Goal: Task Accomplishment & Management: Use online tool/utility

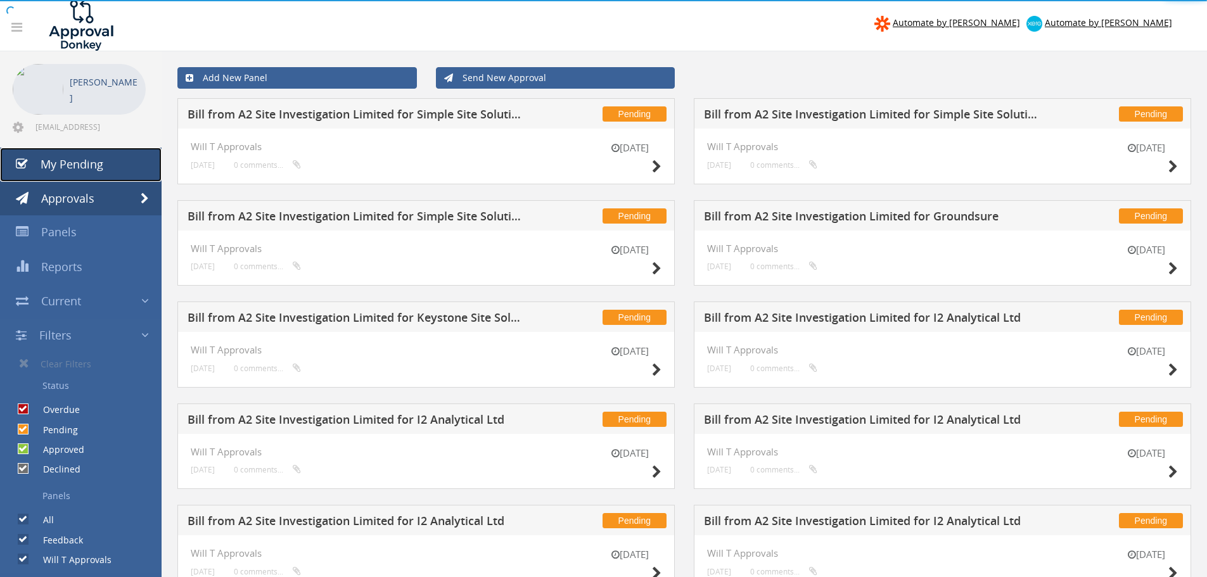
click at [63, 167] on span "My Pending" at bounding box center [72, 164] width 63 height 15
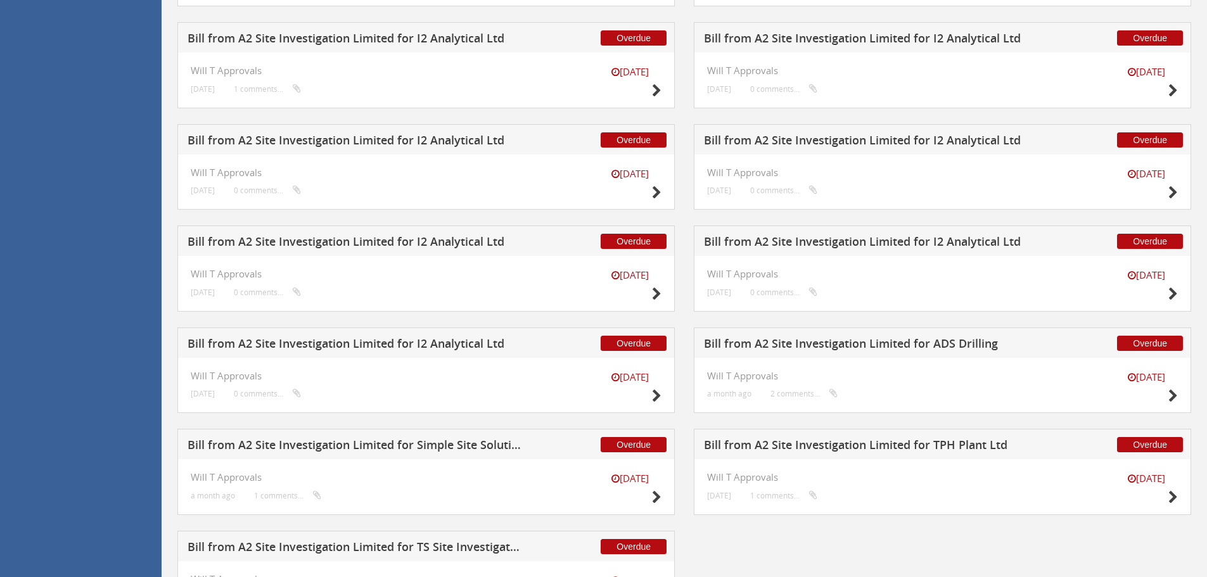
scroll to position [1174, 0]
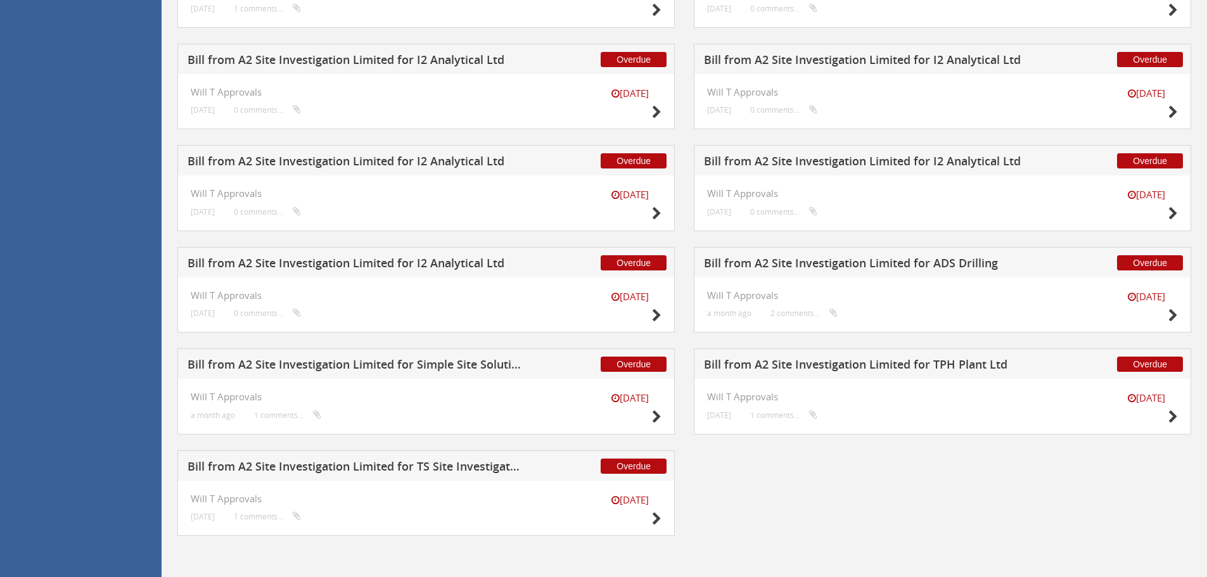
click at [406, 464] on h5 "Bill from A2 Site Investigation Limited for TS Site Investigation Ltd" at bounding box center [355, 469] width 334 height 16
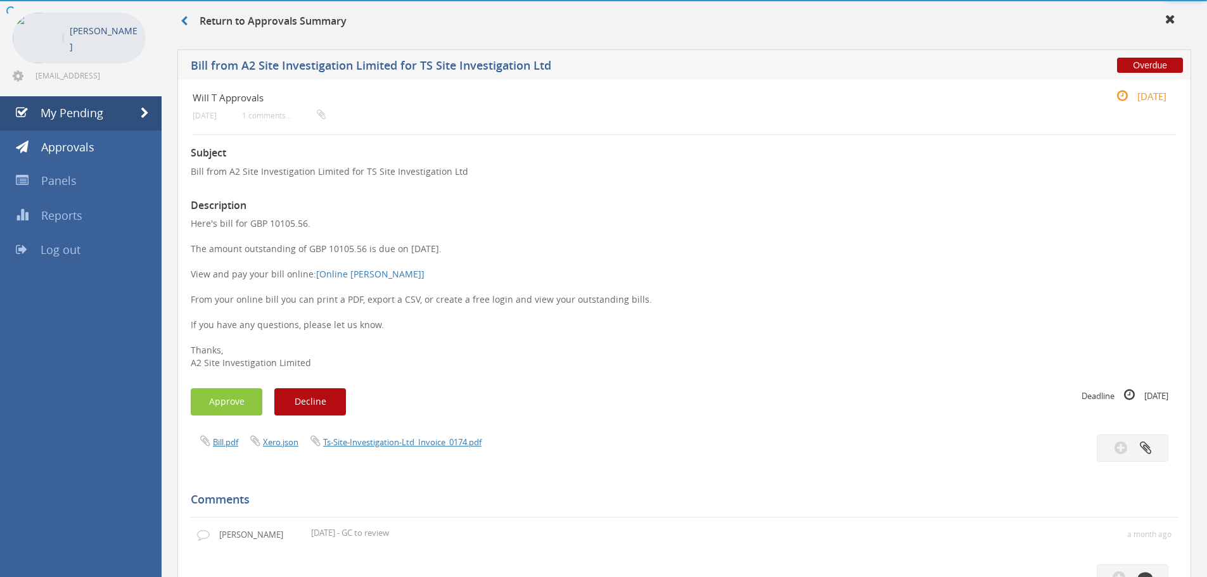
scroll to position [439, 0]
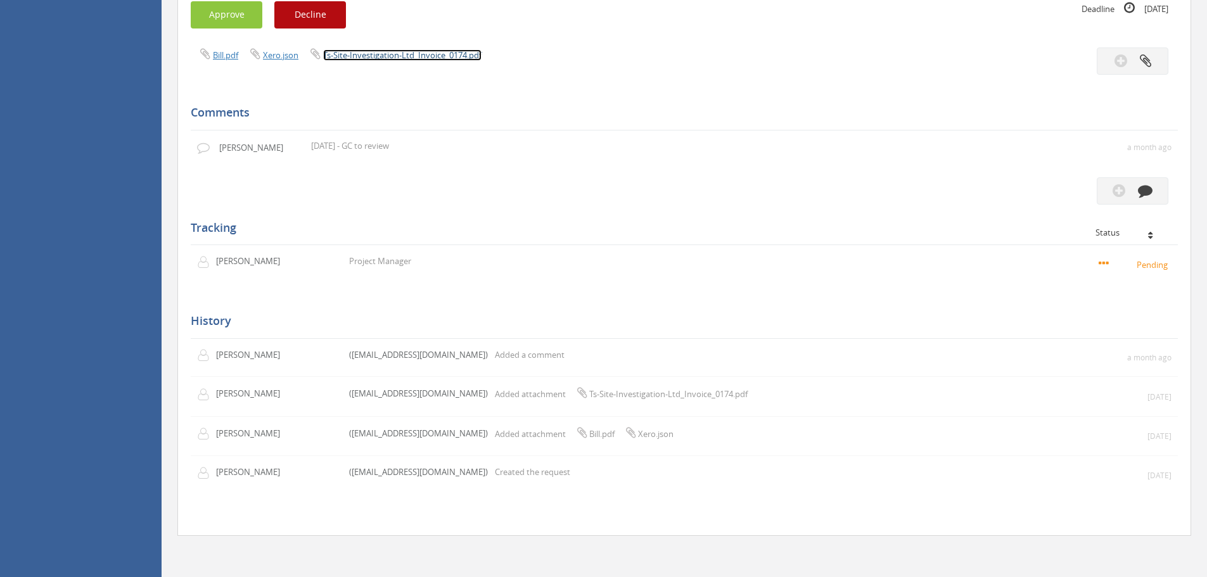
click at [412, 53] on link "Ts-Site-Investigation-Ltd_Invoice_0174.pdf" at bounding box center [402, 54] width 158 height 11
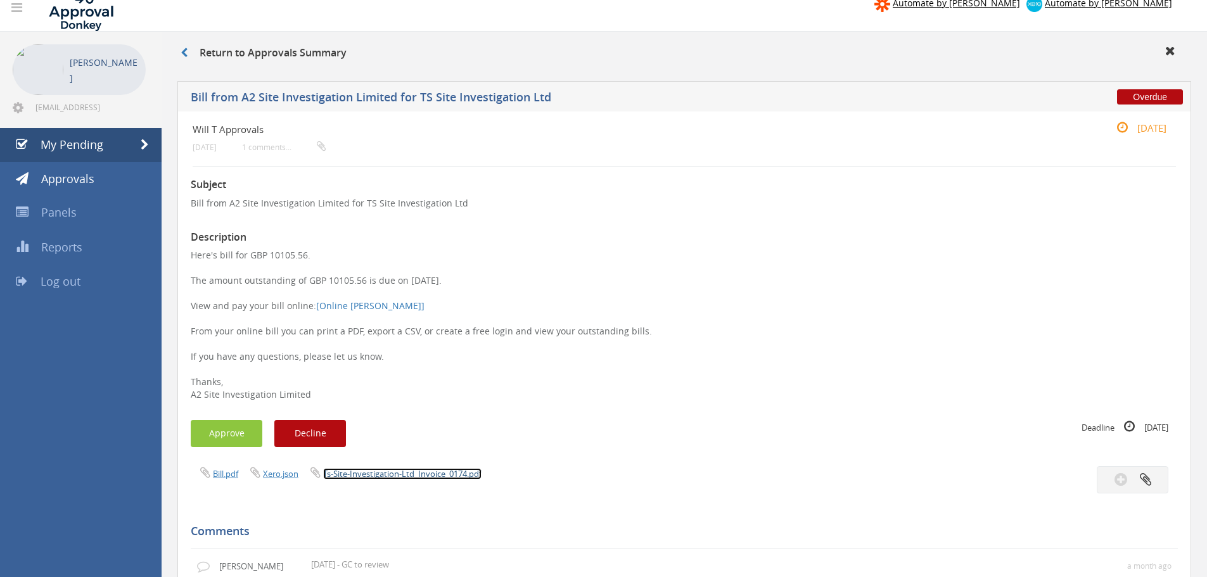
scroll to position [0, 0]
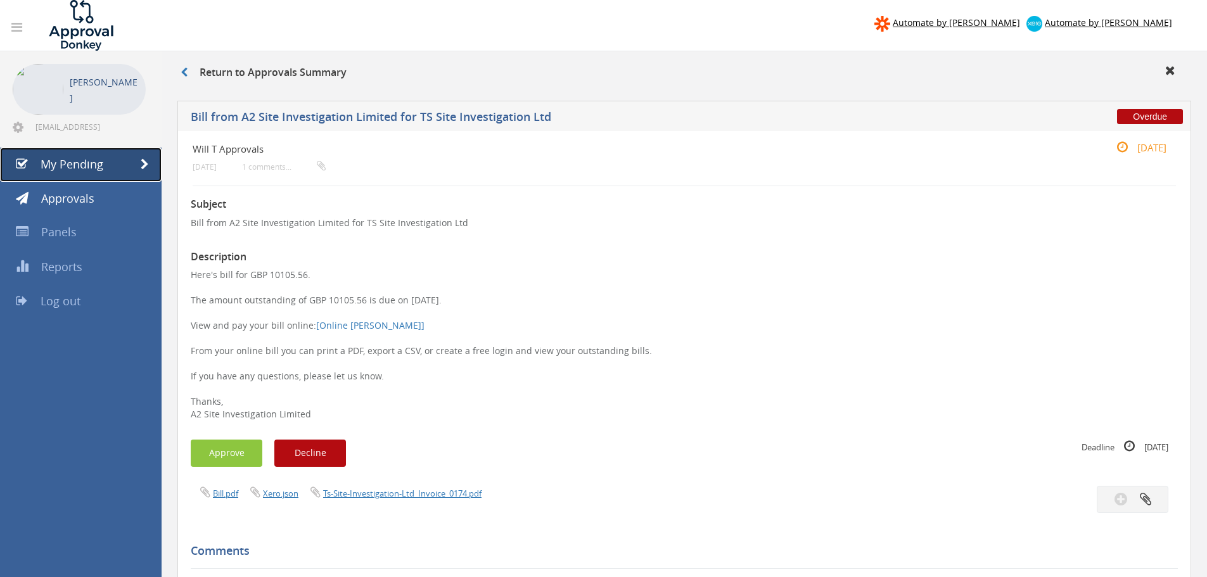
drag, startPoint x: 64, startPoint y: 158, endPoint x: 63, endPoint y: 167, distance: 8.3
click at [64, 158] on span "My Pending" at bounding box center [72, 164] width 63 height 15
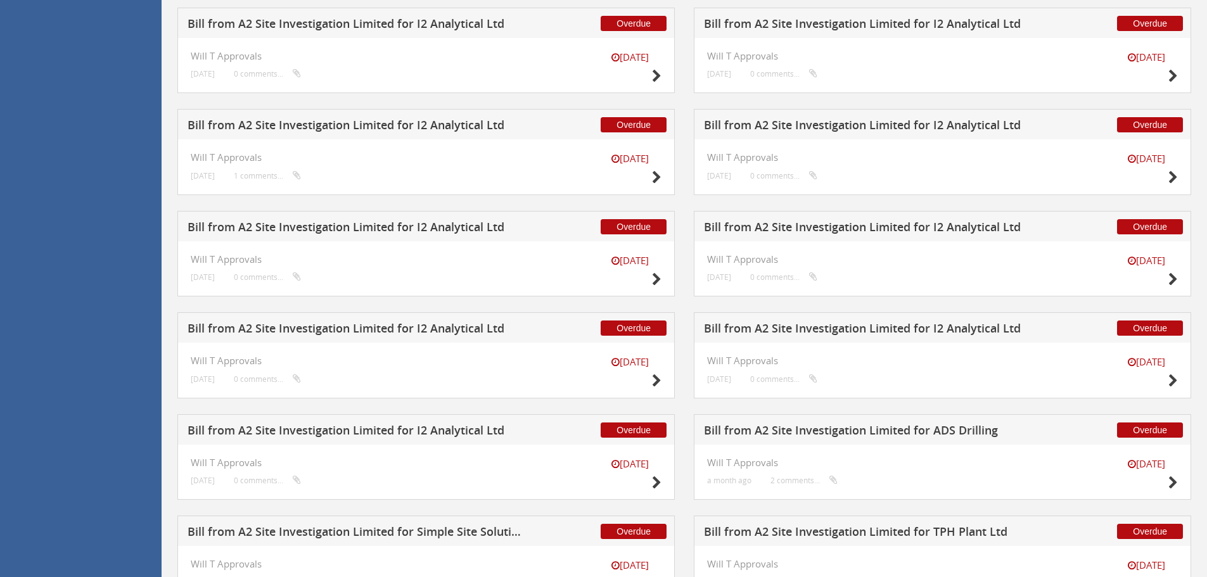
scroll to position [1174, 0]
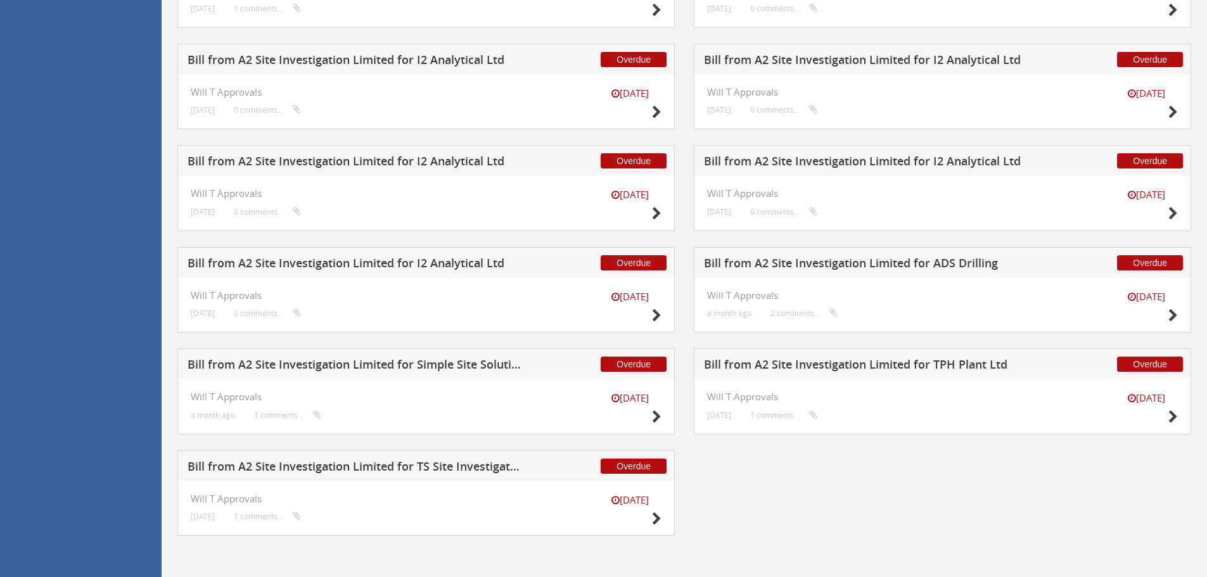
click at [470, 363] on h5 "Bill from A2 Site Investigation Limited for Simple Site Solutions Ltd" at bounding box center [355, 367] width 334 height 16
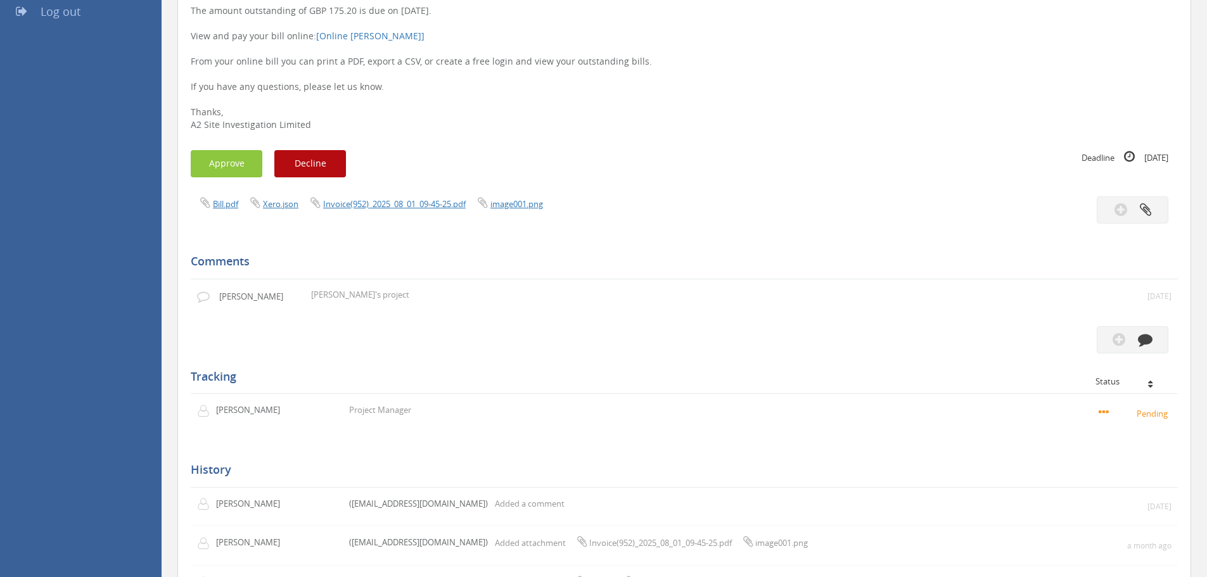
scroll to position [248, 0]
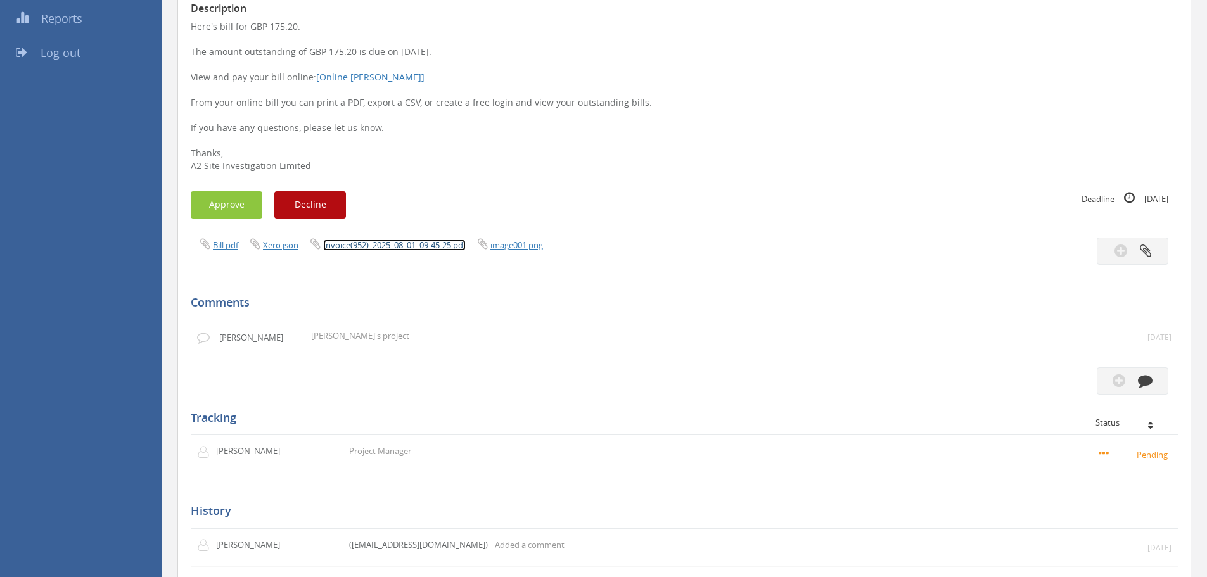
click at [440, 247] on link "Invoice(952)_2025_08_01_09-45-25.pdf" at bounding box center [394, 245] width 143 height 11
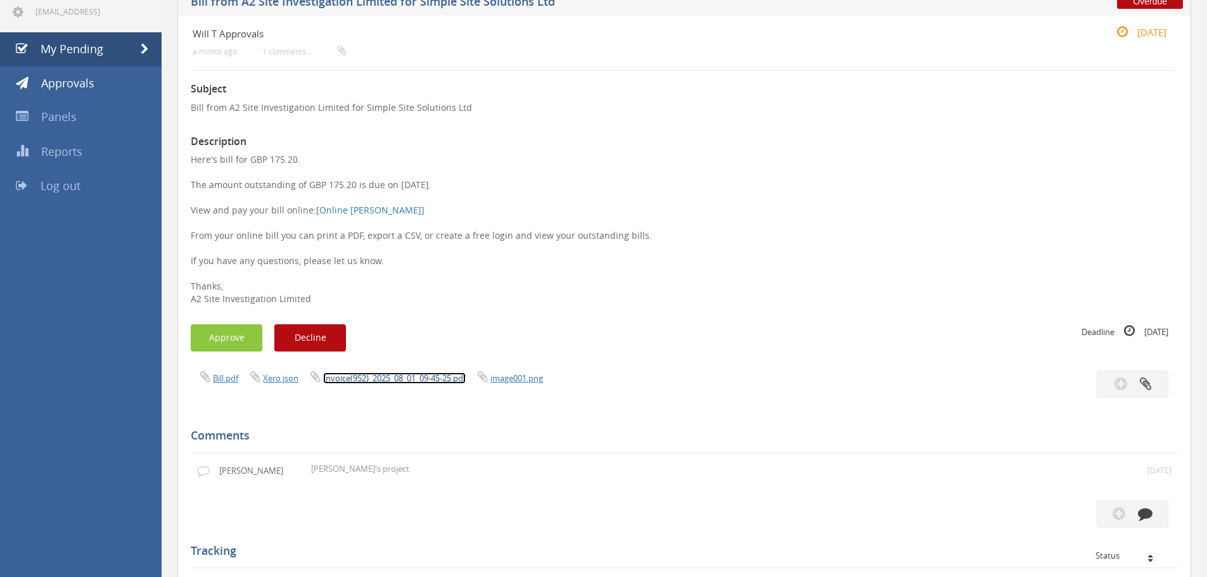
scroll to position [0, 0]
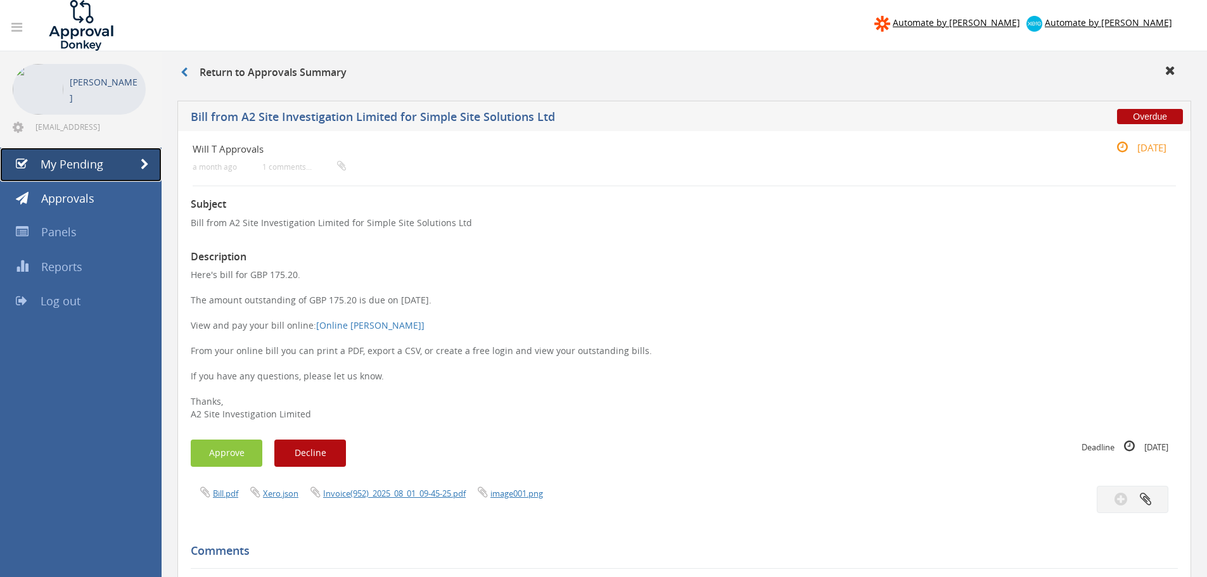
click at [101, 169] on span "My Pending" at bounding box center [72, 164] width 63 height 15
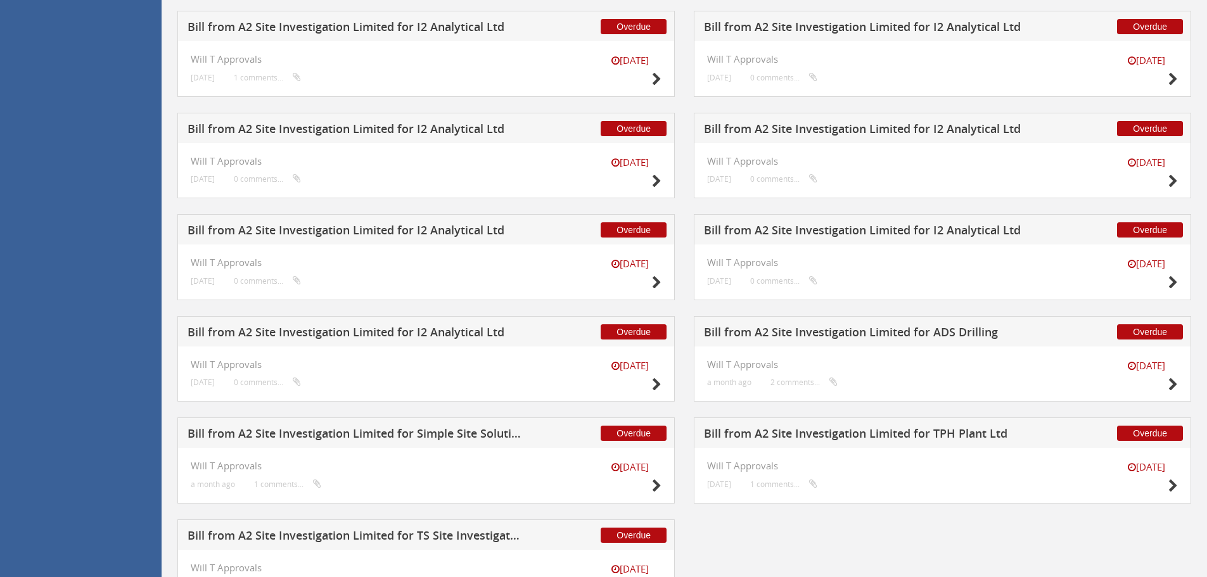
scroll to position [1174, 0]
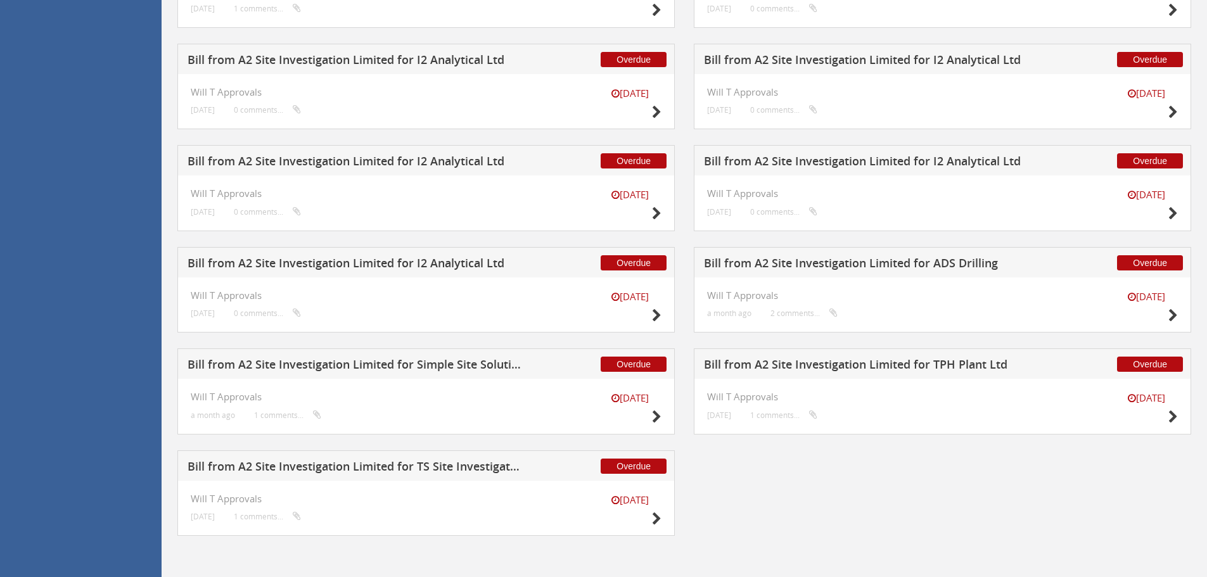
click at [336, 266] on h5 "Bill from A2 Site Investigation Limited for I2 Analytical Ltd" at bounding box center [355, 265] width 334 height 16
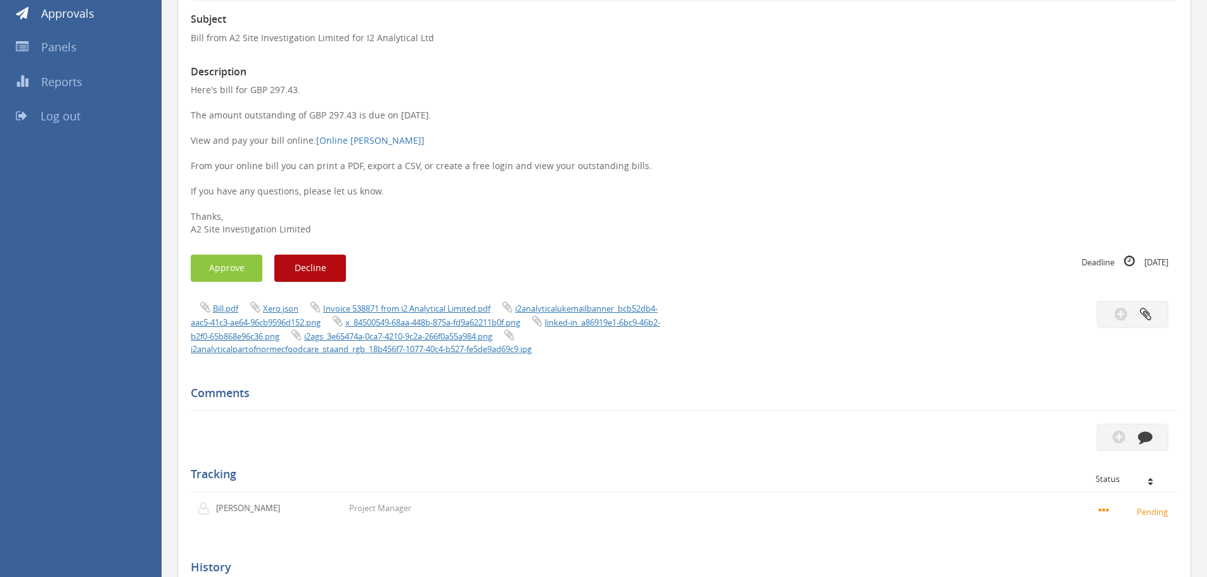
scroll to position [3, 0]
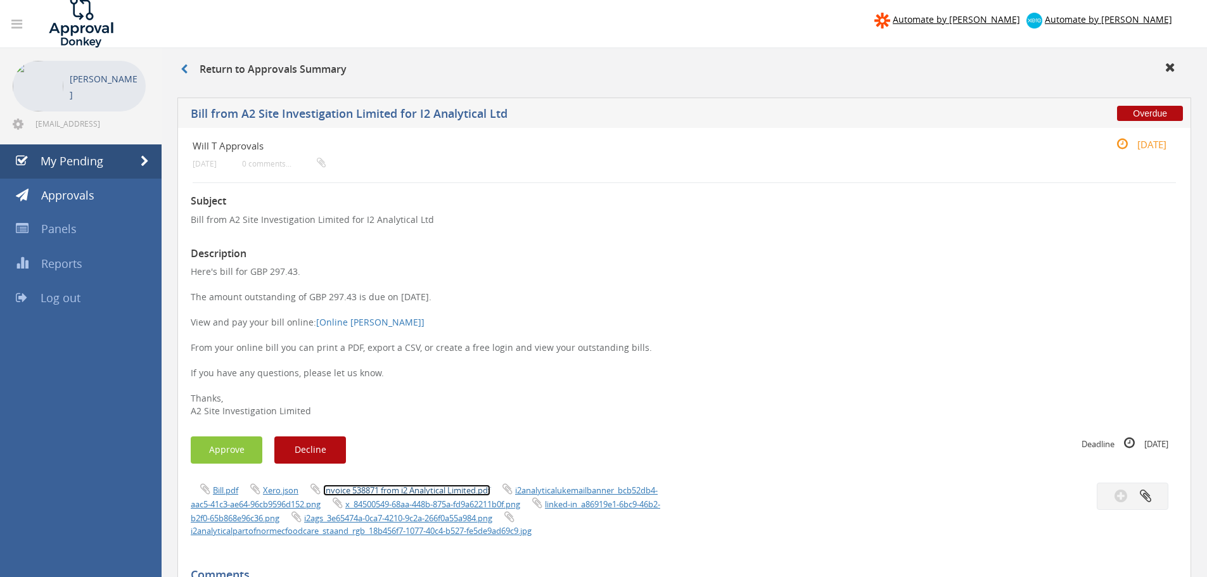
click at [470, 492] on link "Invoice 538871 from i2 Analytical Limited.pdf" at bounding box center [406, 490] width 167 height 11
click at [239, 454] on button "Approve" at bounding box center [227, 450] width 72 height 27
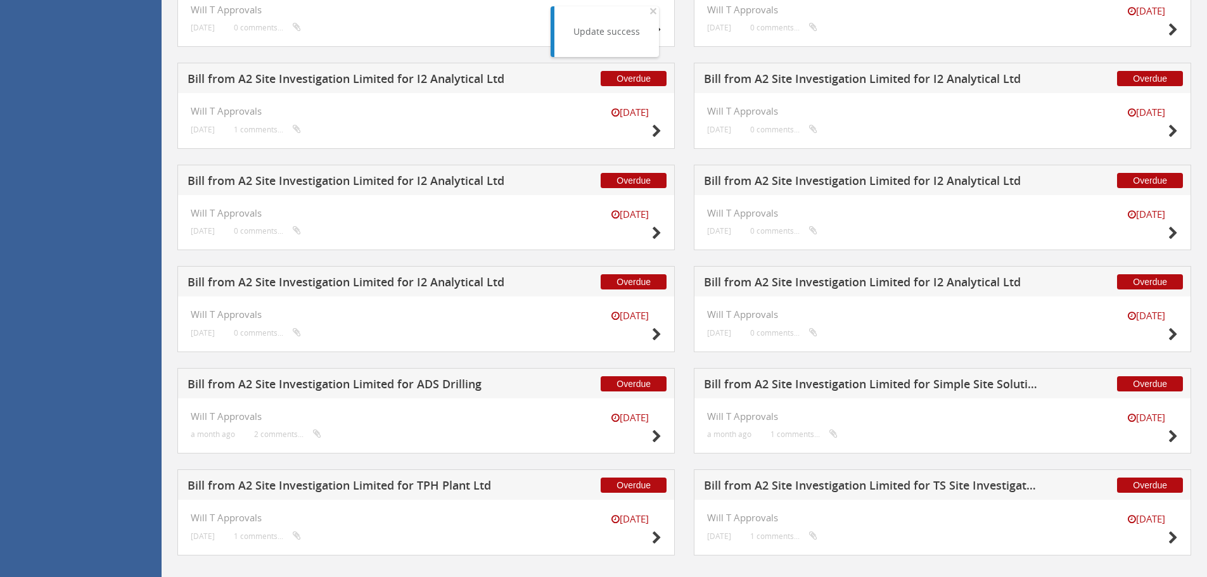
scroll to position [1072, 0]
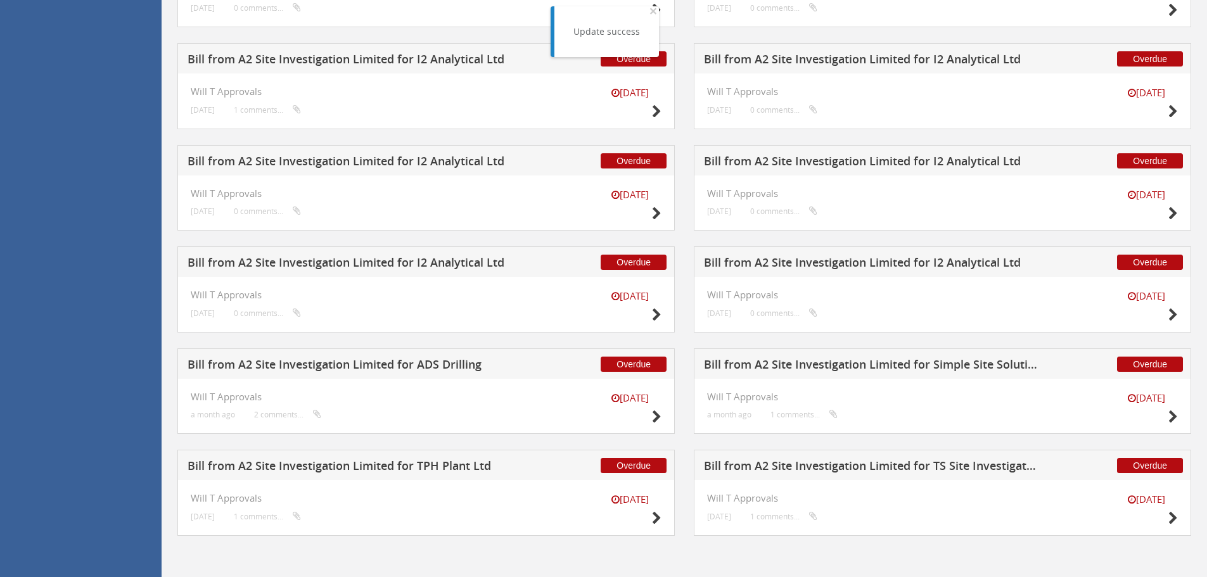
click at [888, 261] on h5 "Bill from A2 Site Investigation Limited for I2 Analytical Ltd" at bounding box center [871, 265] width 334 height 16
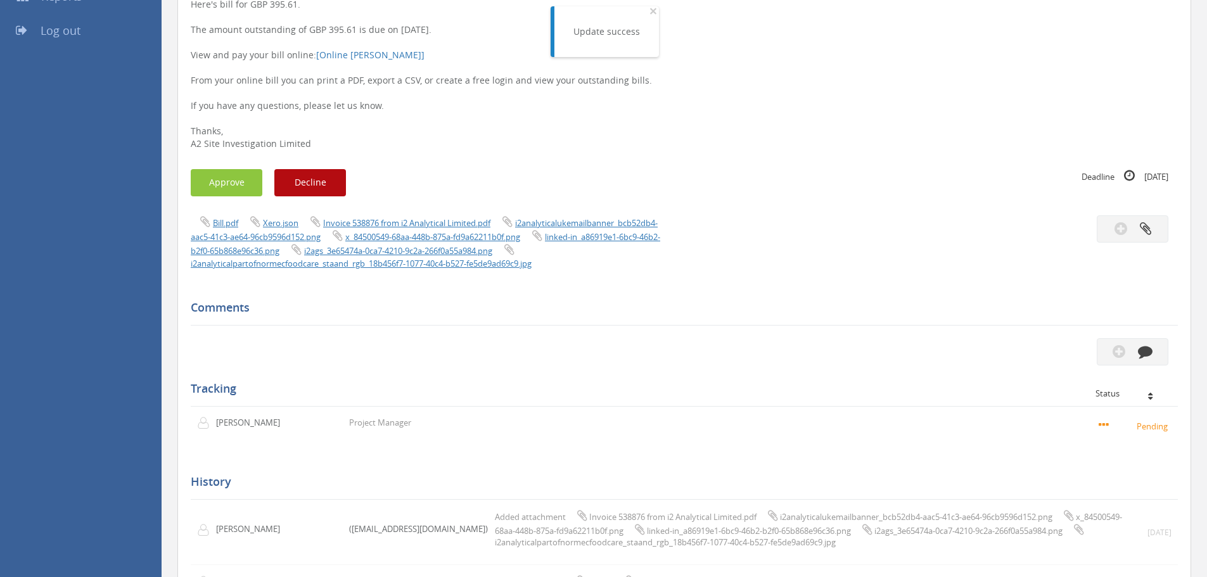
scroll to position [193, 0]
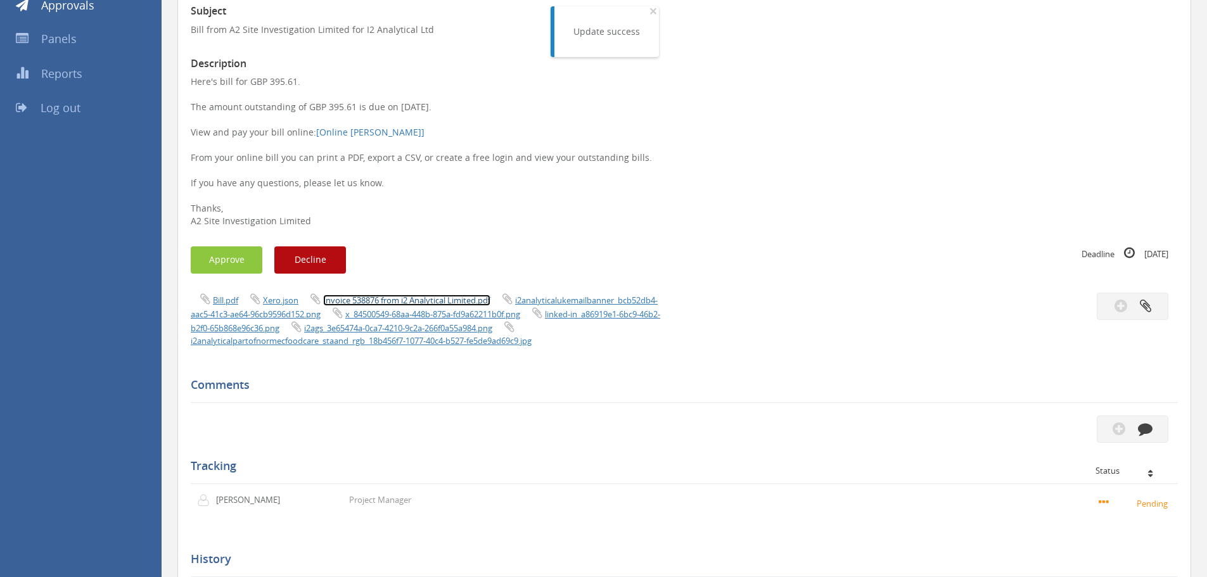
click at [450, 300] on link "Invoice 538876 from i2 Analytical Limited.pdf" at bounding box center [406, 300] width 167 height 11
click at [247, 255] on button "Approve" at bounding box center [227, 260] width 72 height 27
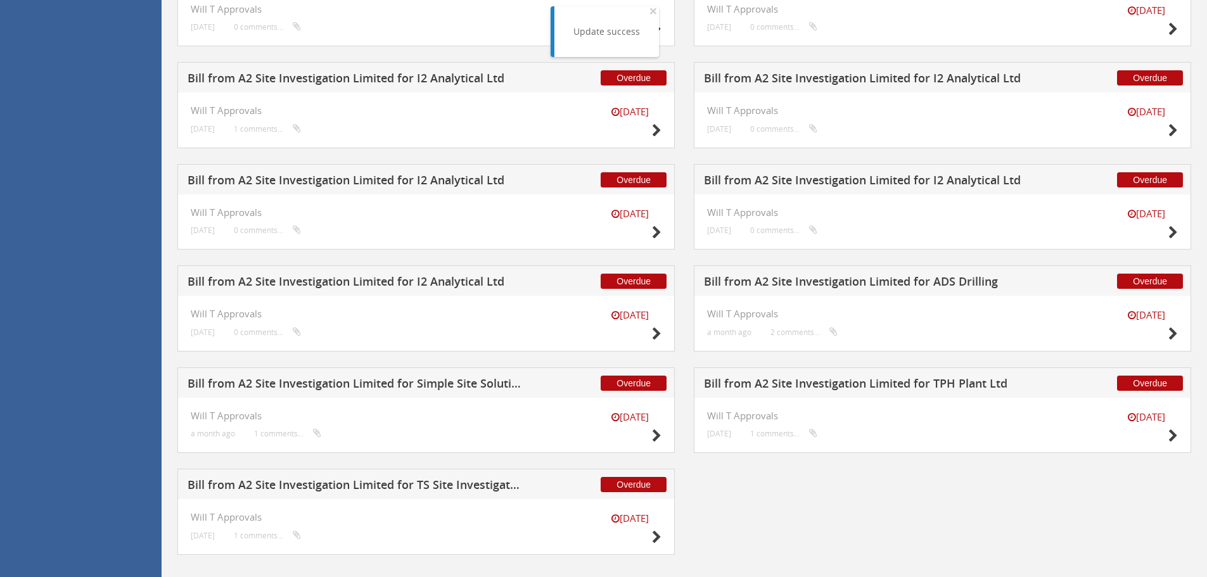
scroll to position [1072, 0]
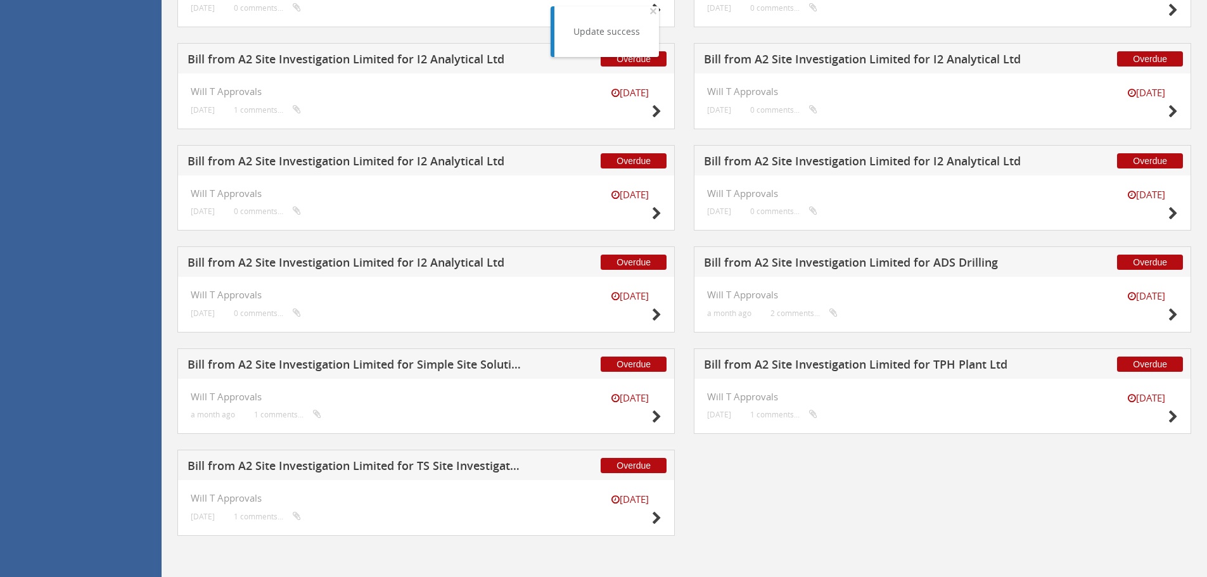
click at [367, 270] on h5 "Bill from A2 Site Investigation Limited for I2 Analytical Ltd" at bounding box center [355, 265] width 334 height 16
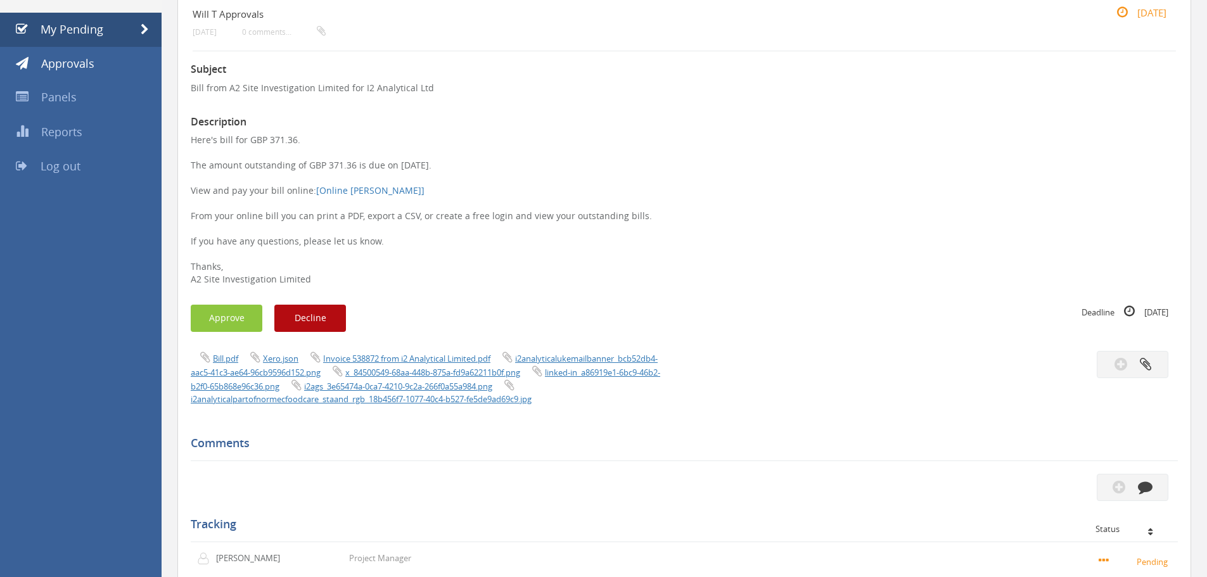
scroll to position [130, 0]
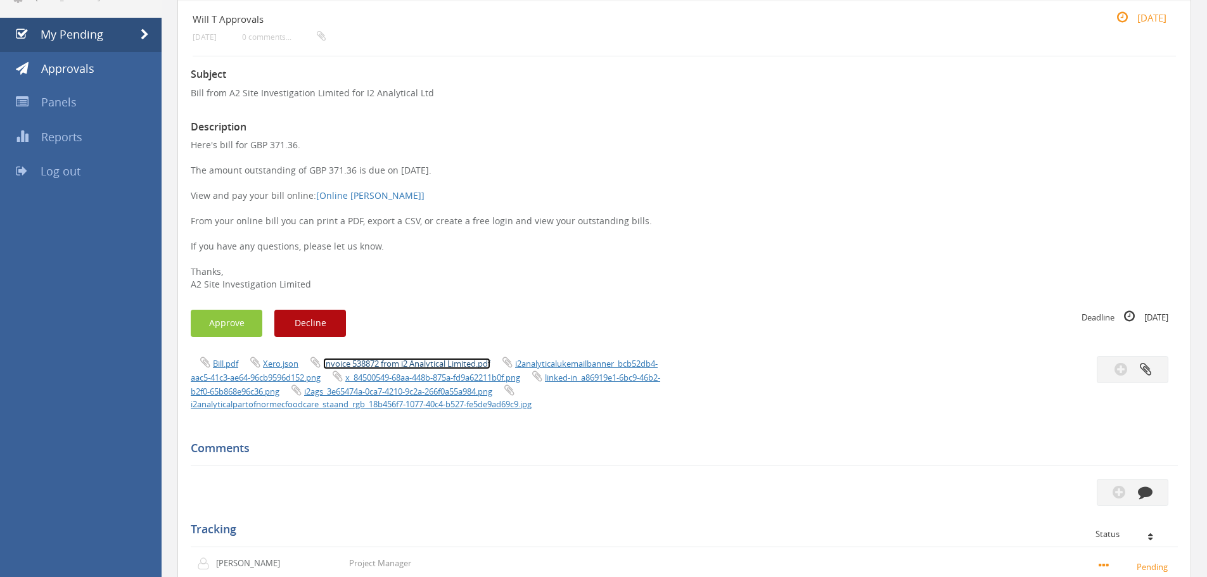
click at [451, 362] on link "Invoice 538872 from i2 Analytical Limited.pdf" at bounding box center [406, 363] width 167 height 11
click at [238, 319] on button "Approve" at bounding box center [227, 323] width 72 height 27
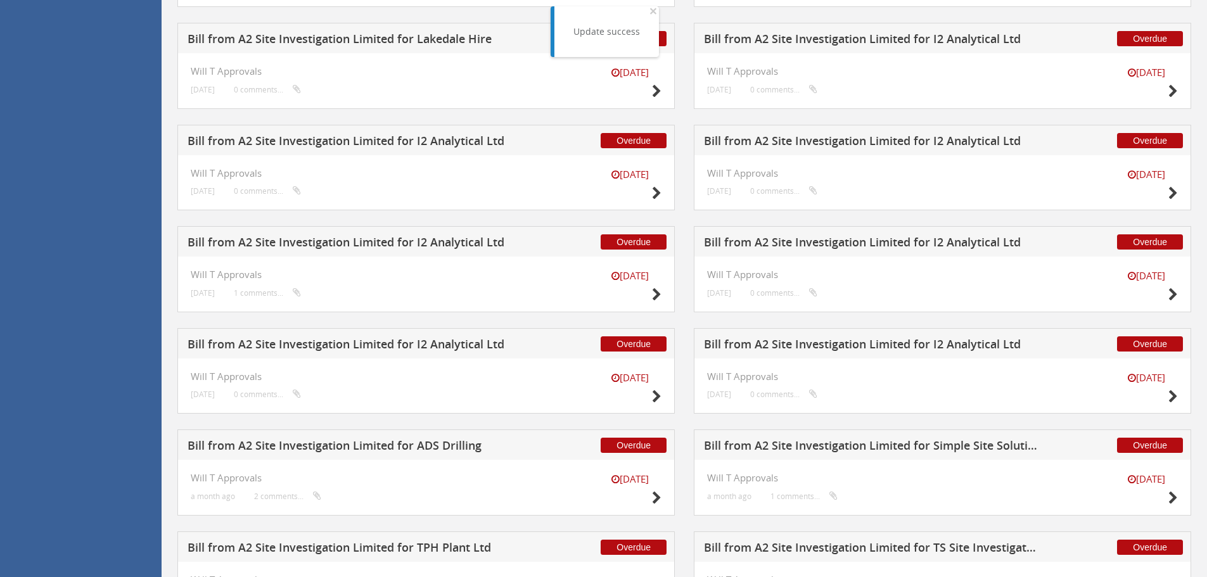
scroll to position [970, 0]
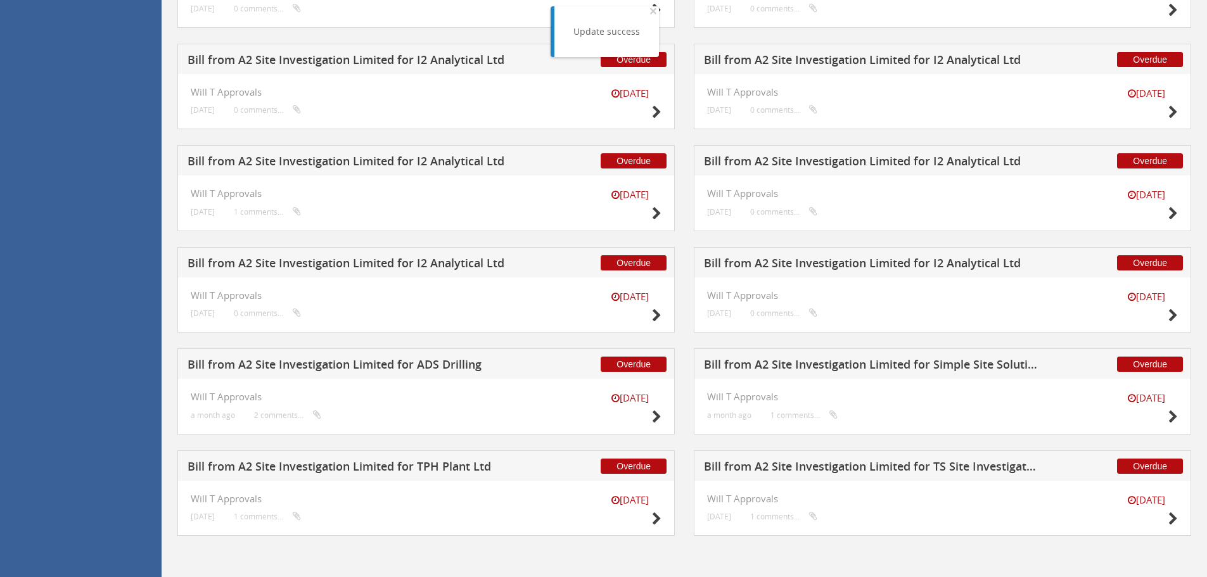
click at [810, 264] on h5 "Bill from A2 Site Investigation Limited for I2 Analytical Ltd" at bounding box center [871, 265] width 334 height 16
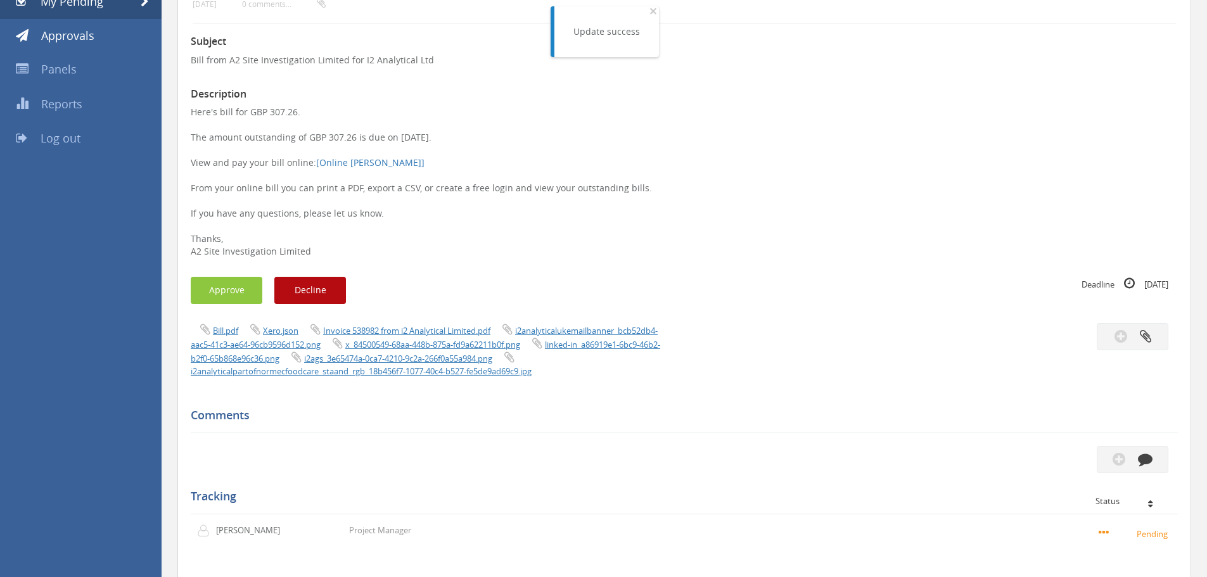
scroll to position [130, 0]
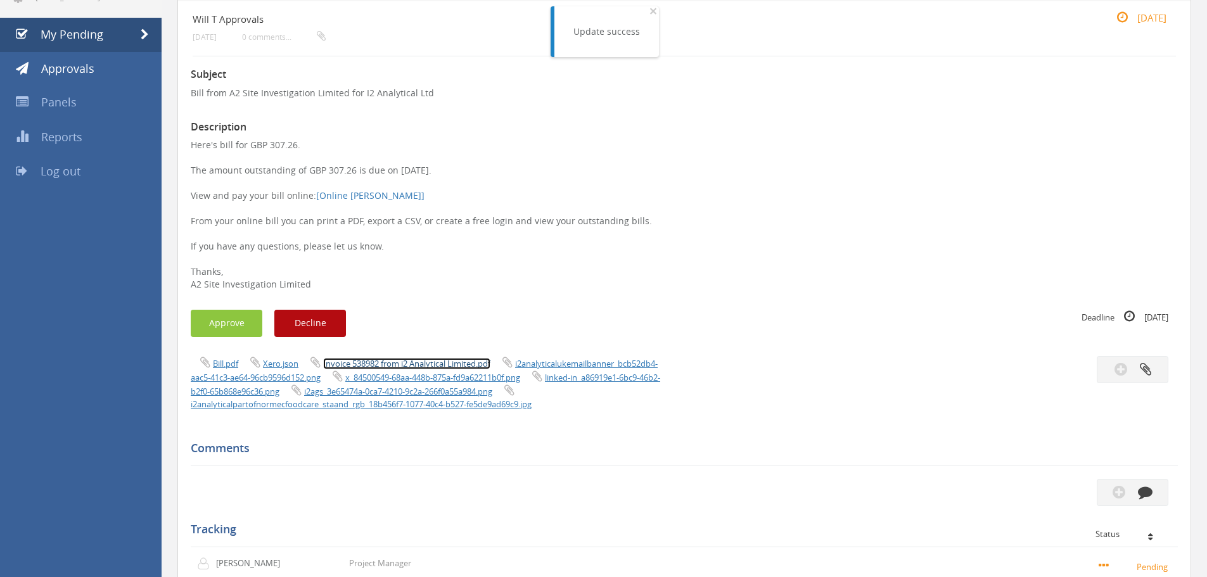
click at [430, 359] on link "Invoice 538982 from i2 Analytical Limited.pdf" at bounding box center [406, 363] width 167 height 11
click at [241, 324] on button "Approve" at bounding box center [227, 323] width 72 height 27
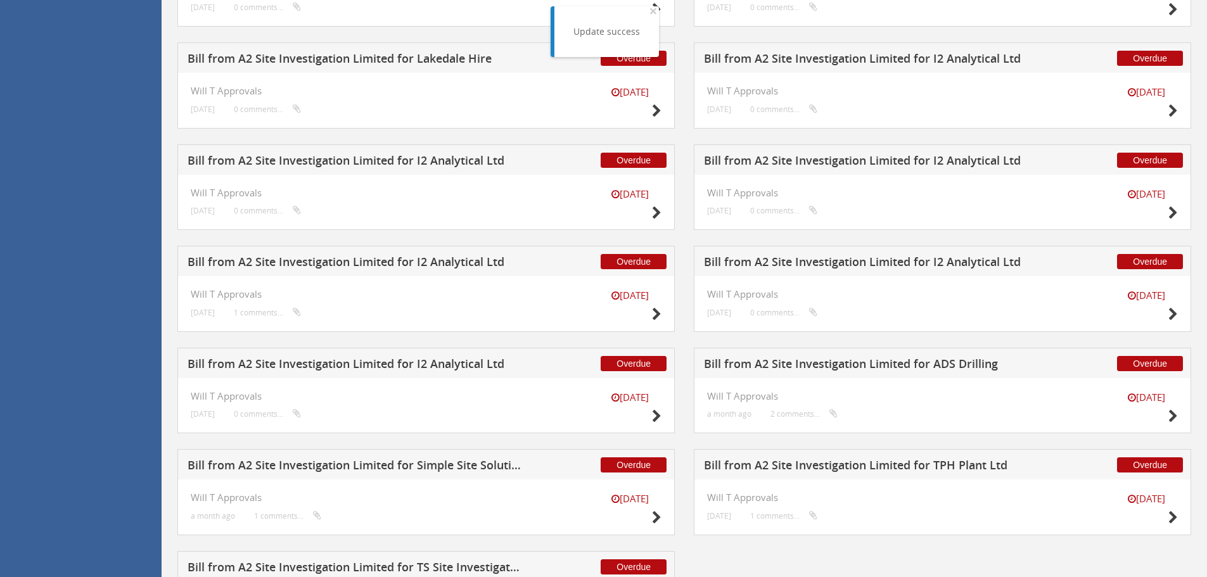
scroll to position [970, 0]
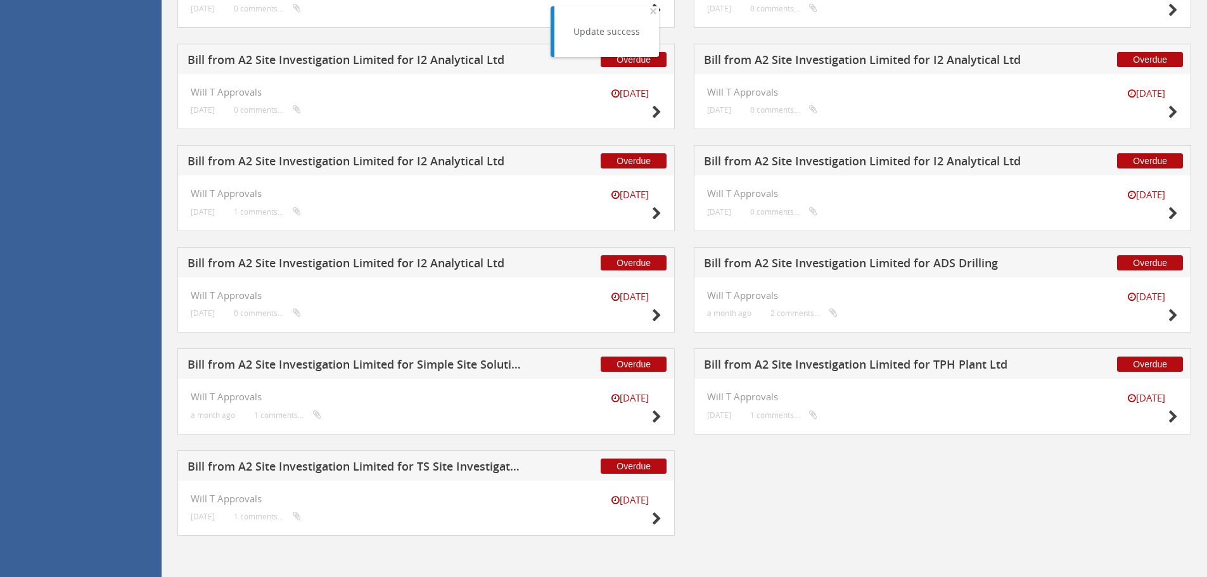
click at [442, 260] on h5 "Bill from A2 Site Investigation Limited for I2 Analytical Ltd" at bounding box center [355, 265] width 334 height 16
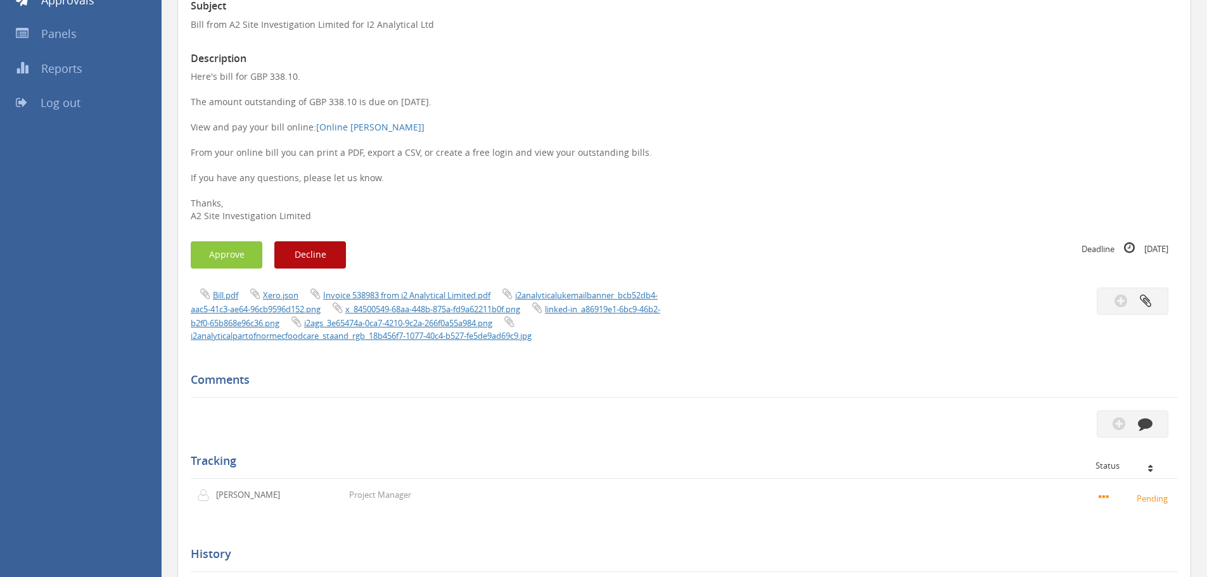
scroll to position [193, 0]
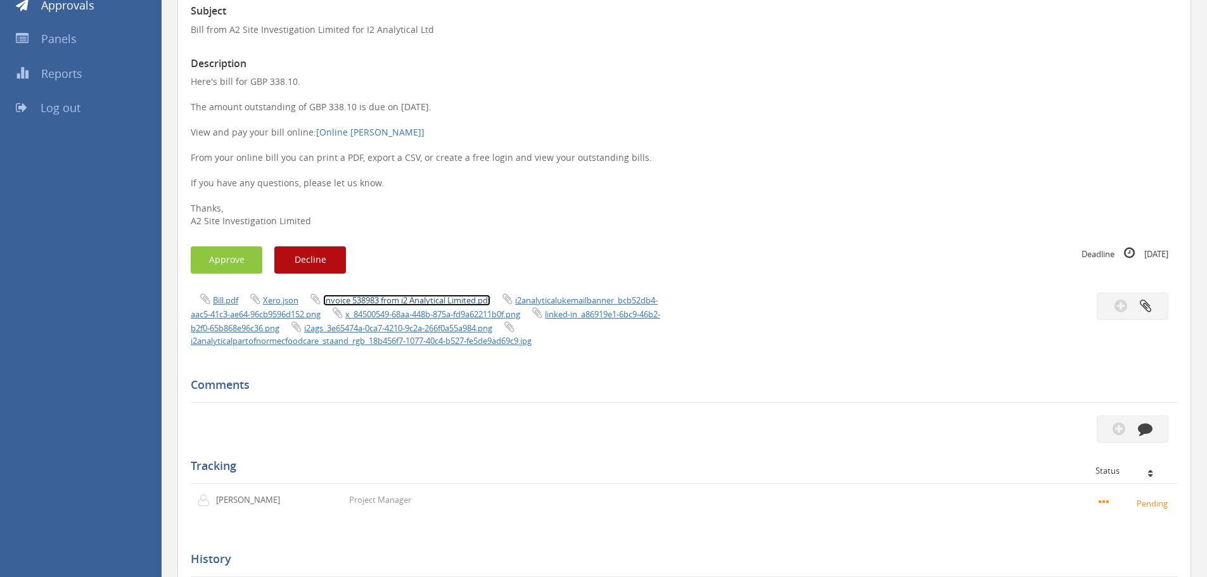
click at [424, 302] on link "Invoice 538983 from i2 Analytical Limited.pdf" at bounding box center [406, 300] width 167 height 11
click at [234, 261] on button "Approve" at bounding box center [227, 260] width 72 height 27
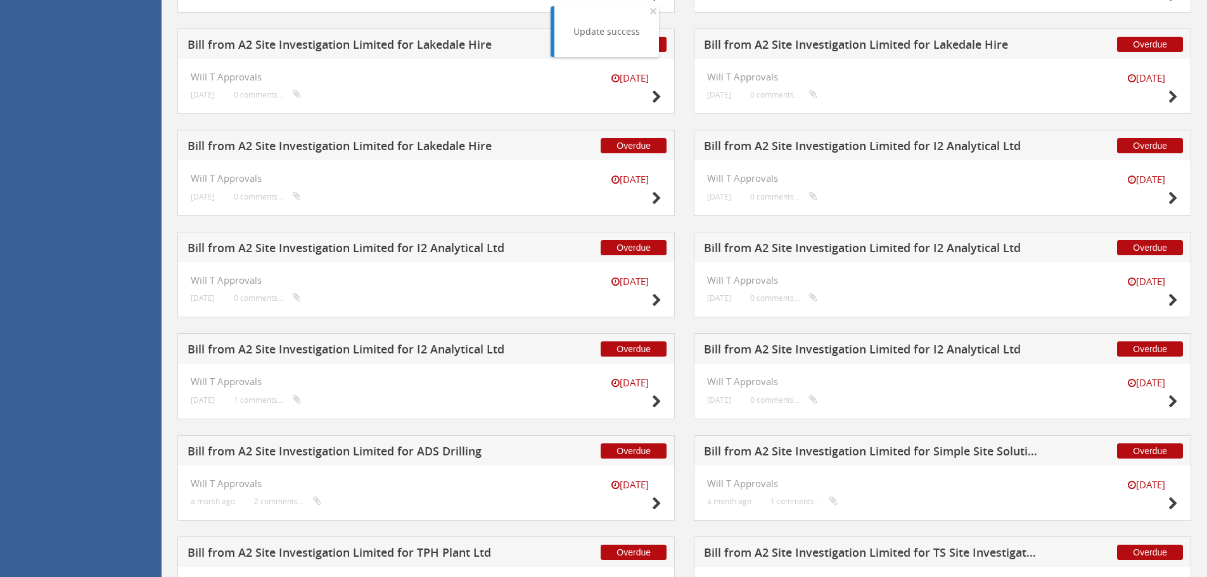
scroll to position [869, 0]
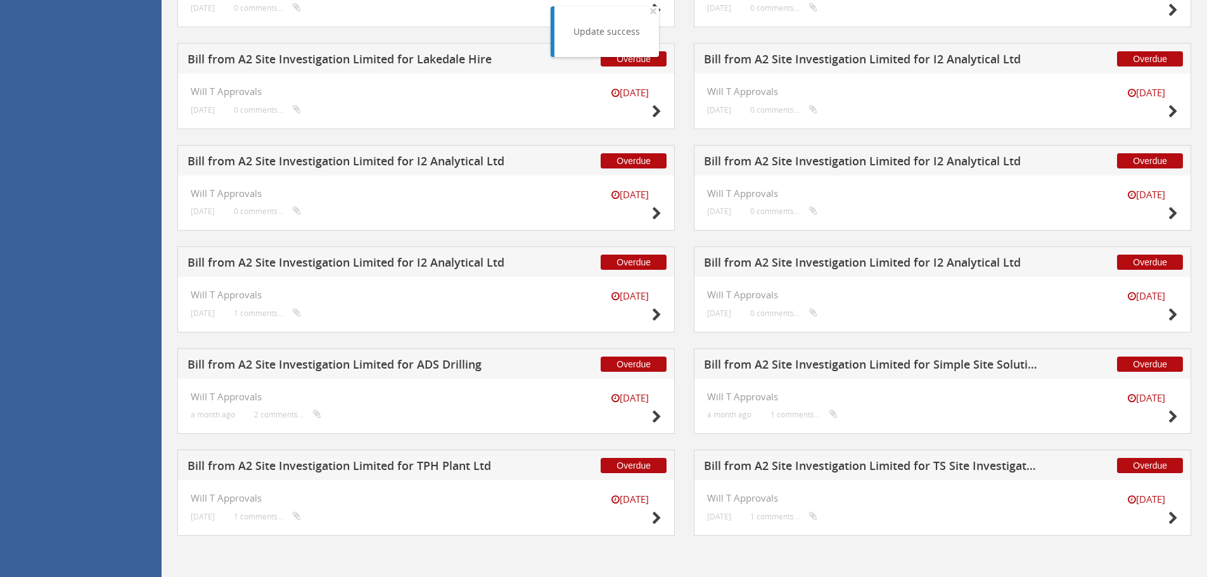
click at [833, 265] on h5 "Bill from A2 Site Investigation Limited for I2 Analytical Ltd" at bounding box center [871, 265] width 334 height 16
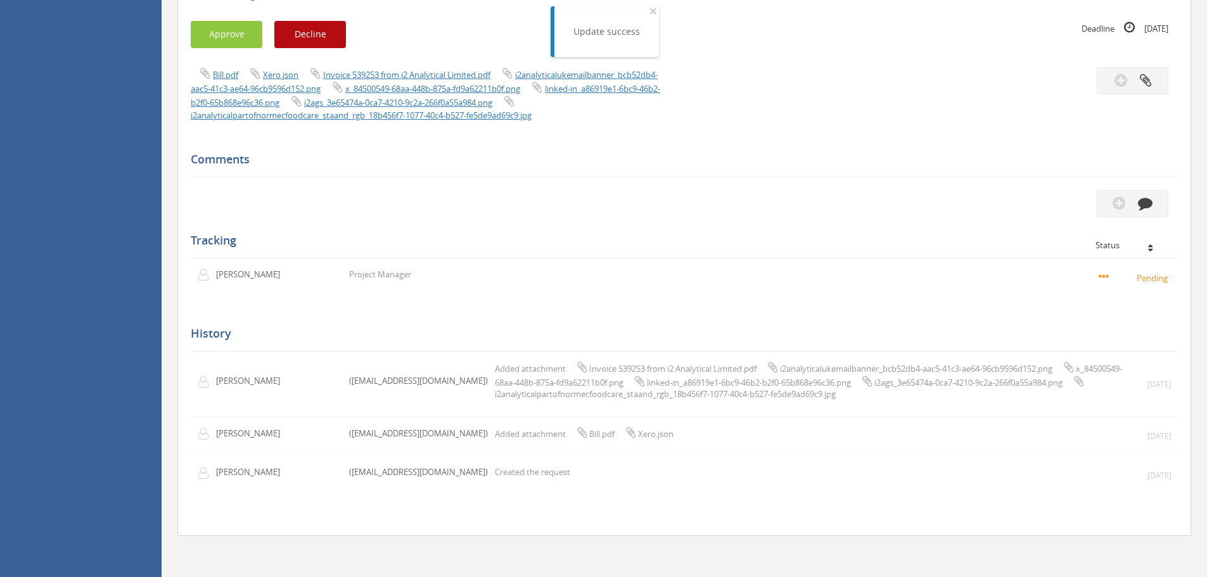
scroll to position [130, 0]
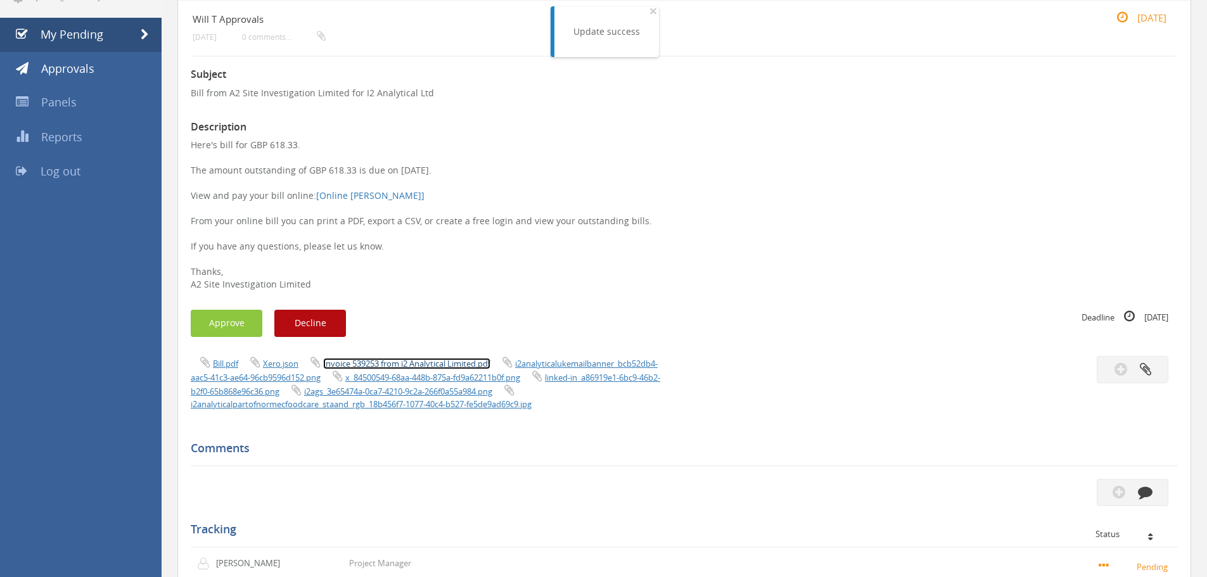
click at [445, 361] on link "Invoice 539253 from i2 Analytical Limited.pdf" at bounding box center [406, 363] width 167 height 11
click at [194, 324] on button "Approve" at bounding box center [227, 323] width 72 height 27
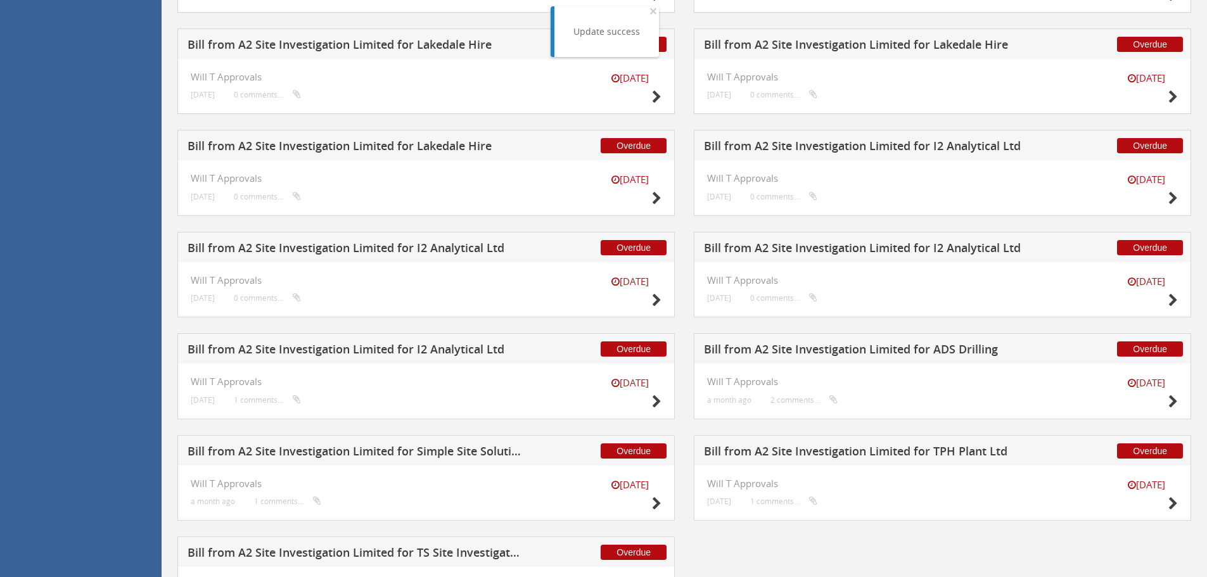
scroll to position [869, 0]
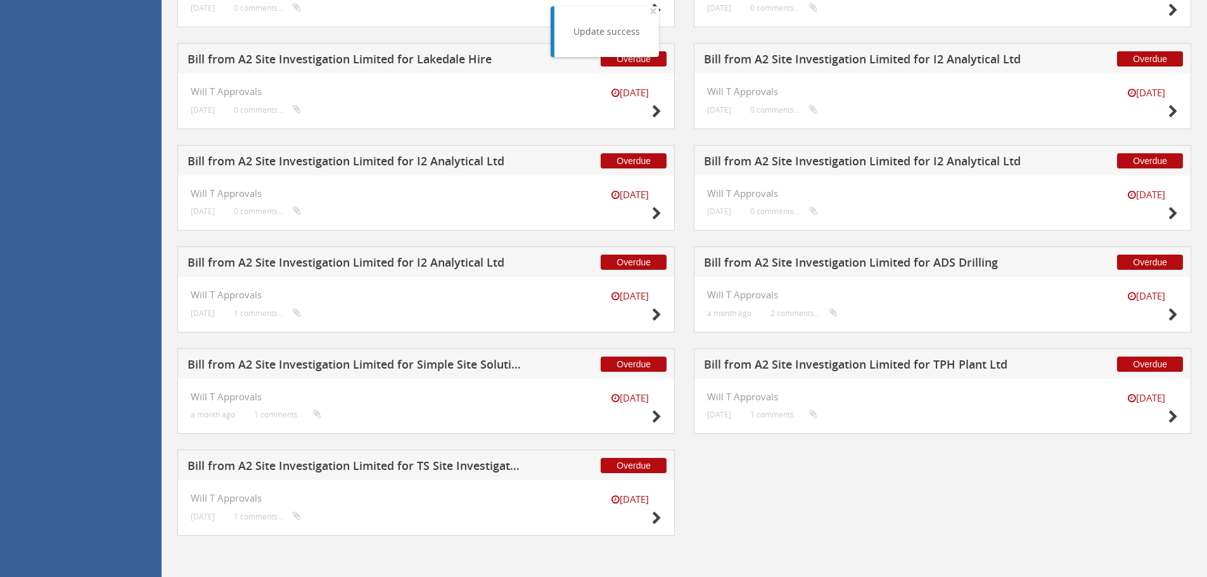
click at [396, 260] on h5 "Bill from A2 Site Investigation Limited for I2 Analytical Ltd" at bounding box center [355, 265] width 334 height 16
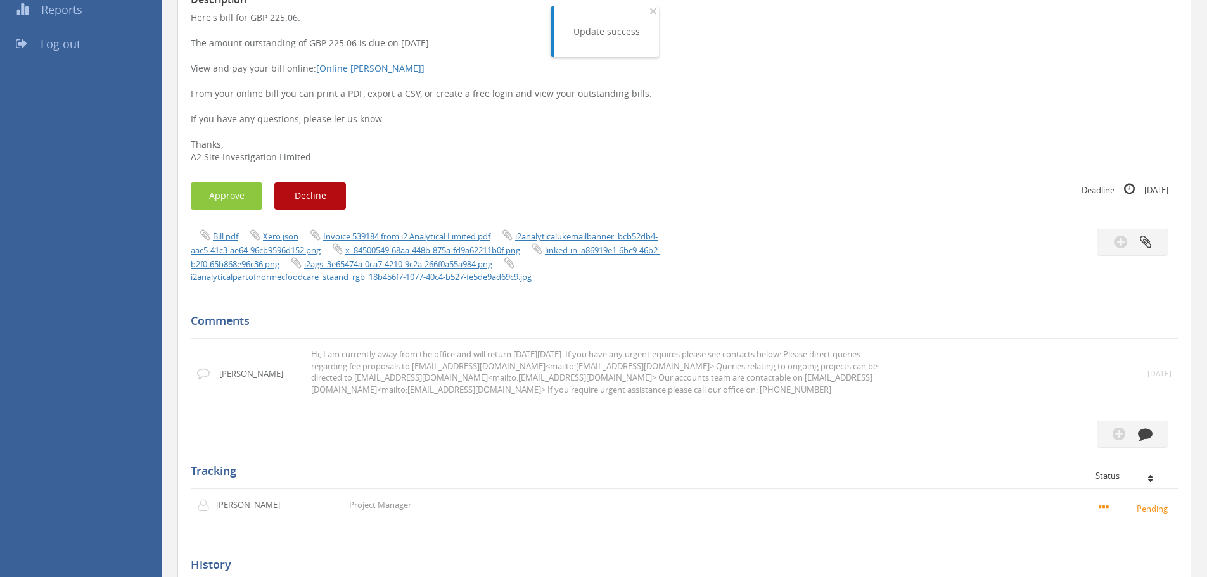
scroll to position [251, 0]
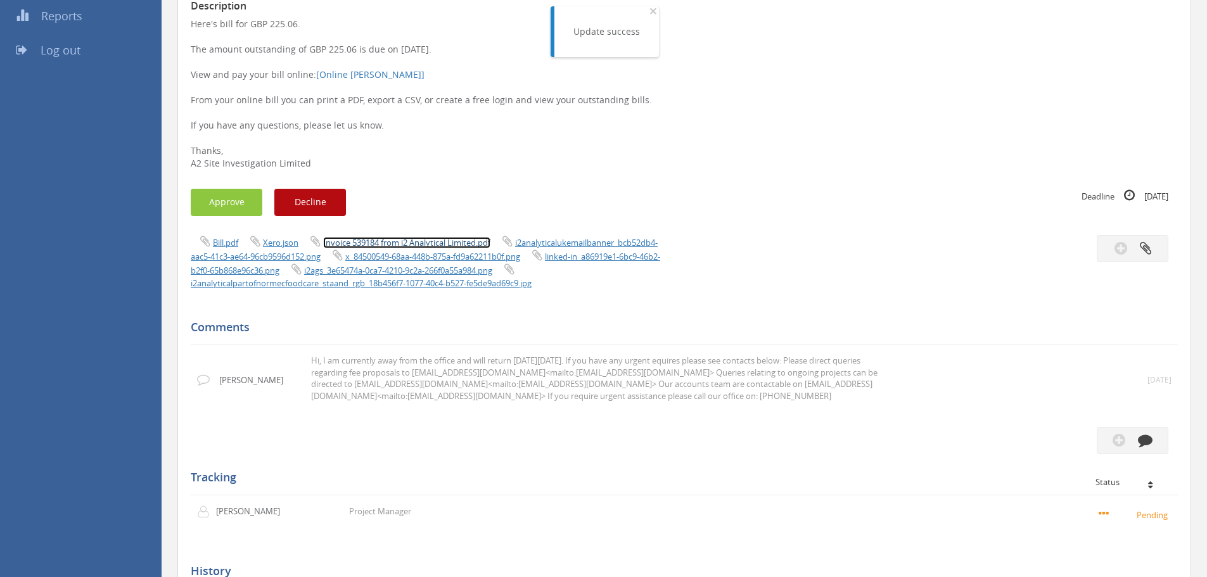
click at [424, 239] on link "Invoice 539184 from i2 Analytical Limited.pdf" at bounding box center [406, 242] width 167 height 11
